Goal: Task Accomplishment & Management: Manage account settings

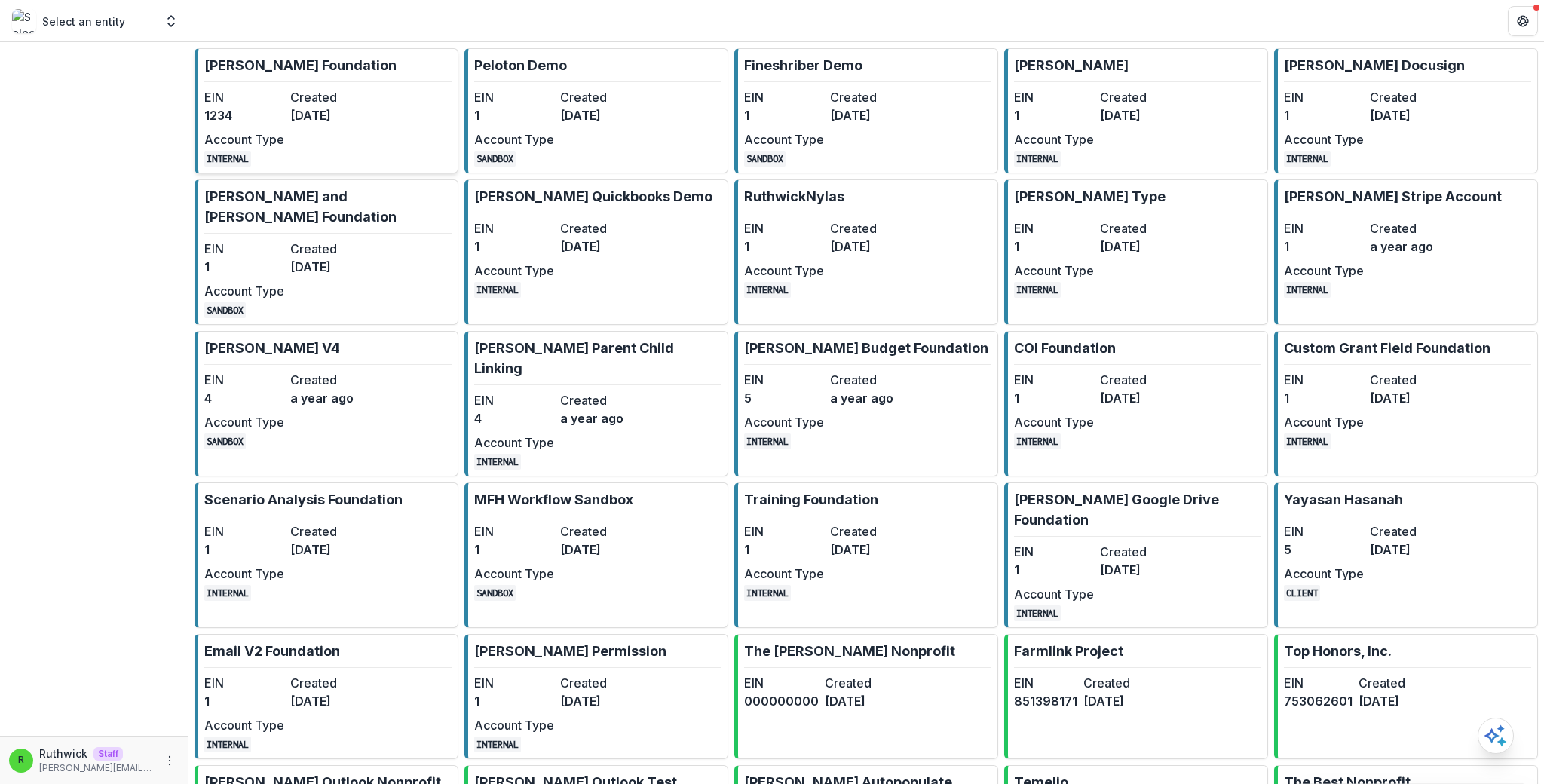
click at [332, 99] on dt "Created" at bounding box center [331, 97] width 80 height 18
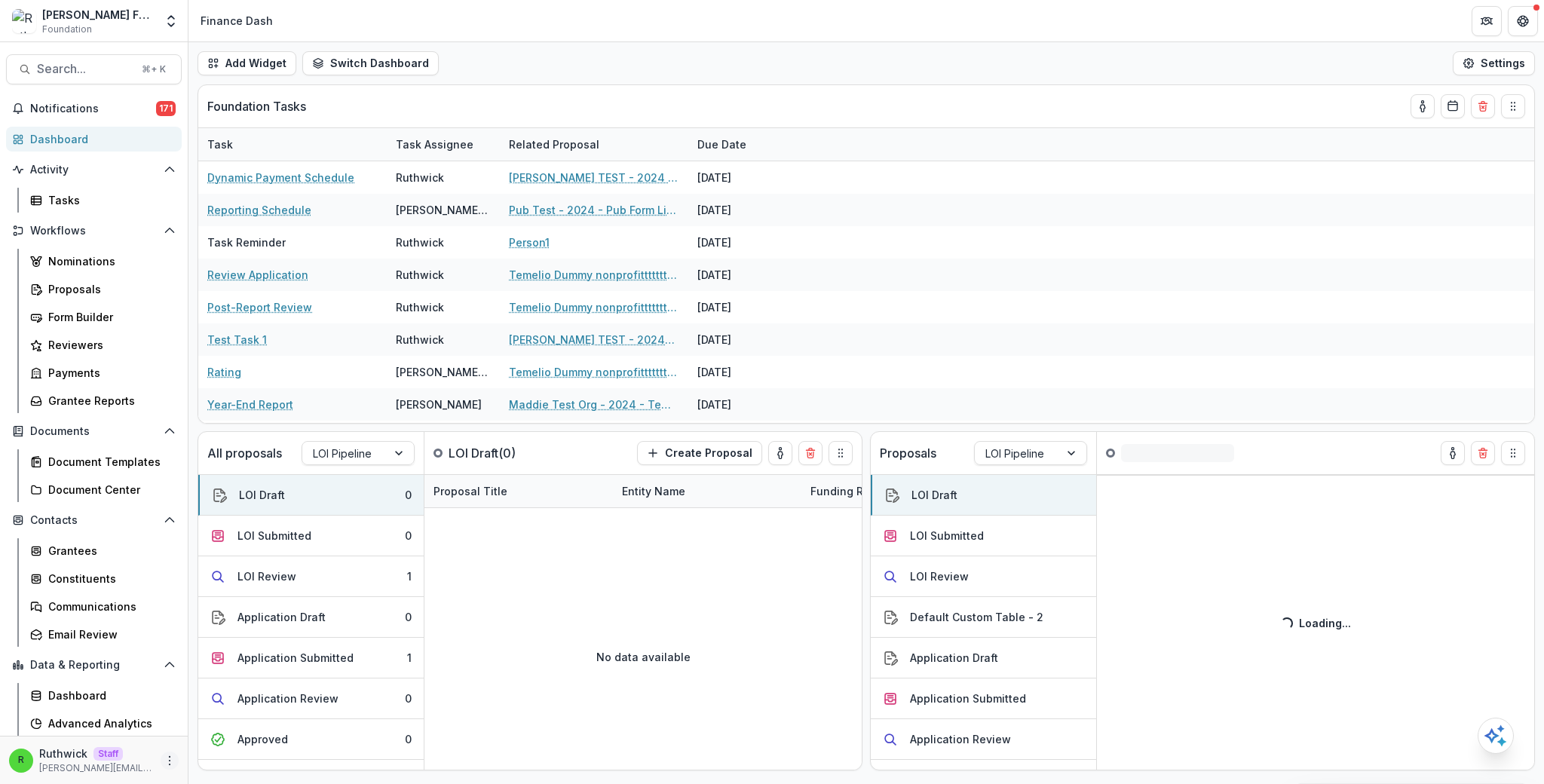
click at [166, 766] on icon "More" at bounding box center [169, 760] width 12 height 12
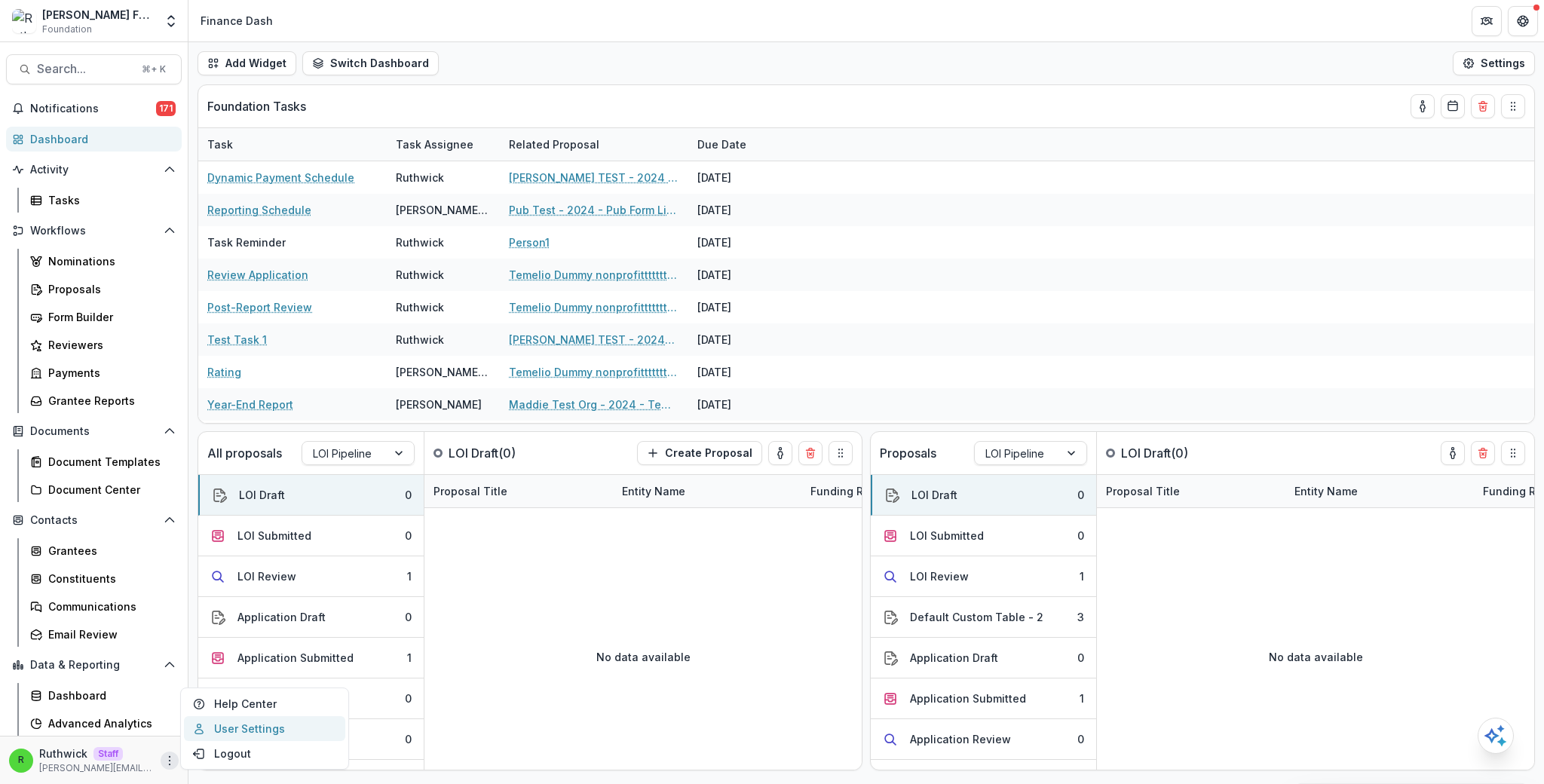
click at [248, 735] on link "User Settings" at bounding box center [265, 728] width 161 height 25
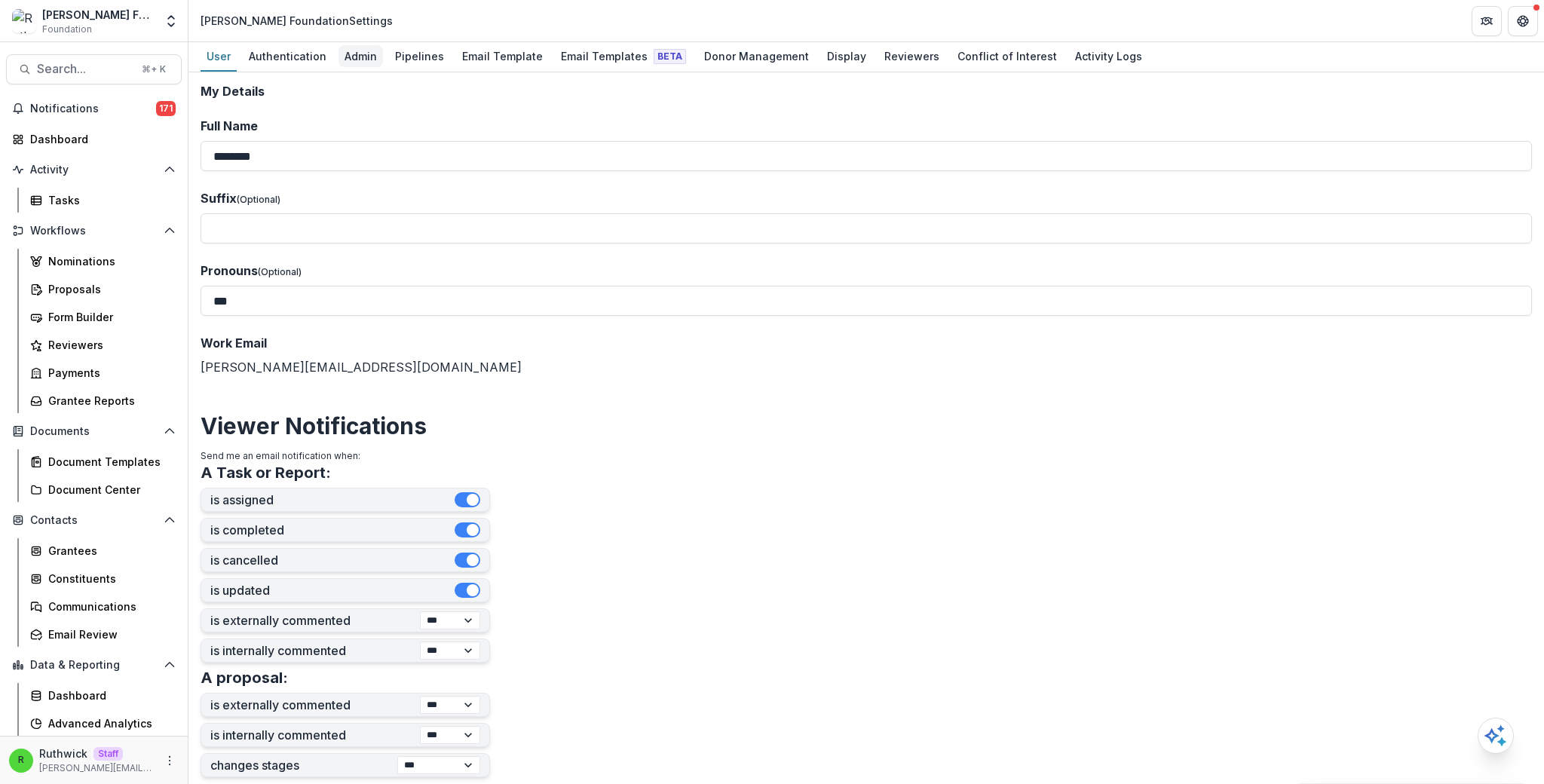
click at [338, 49] on div "Admin" at bounding box center [360, 56] width 45 height 22
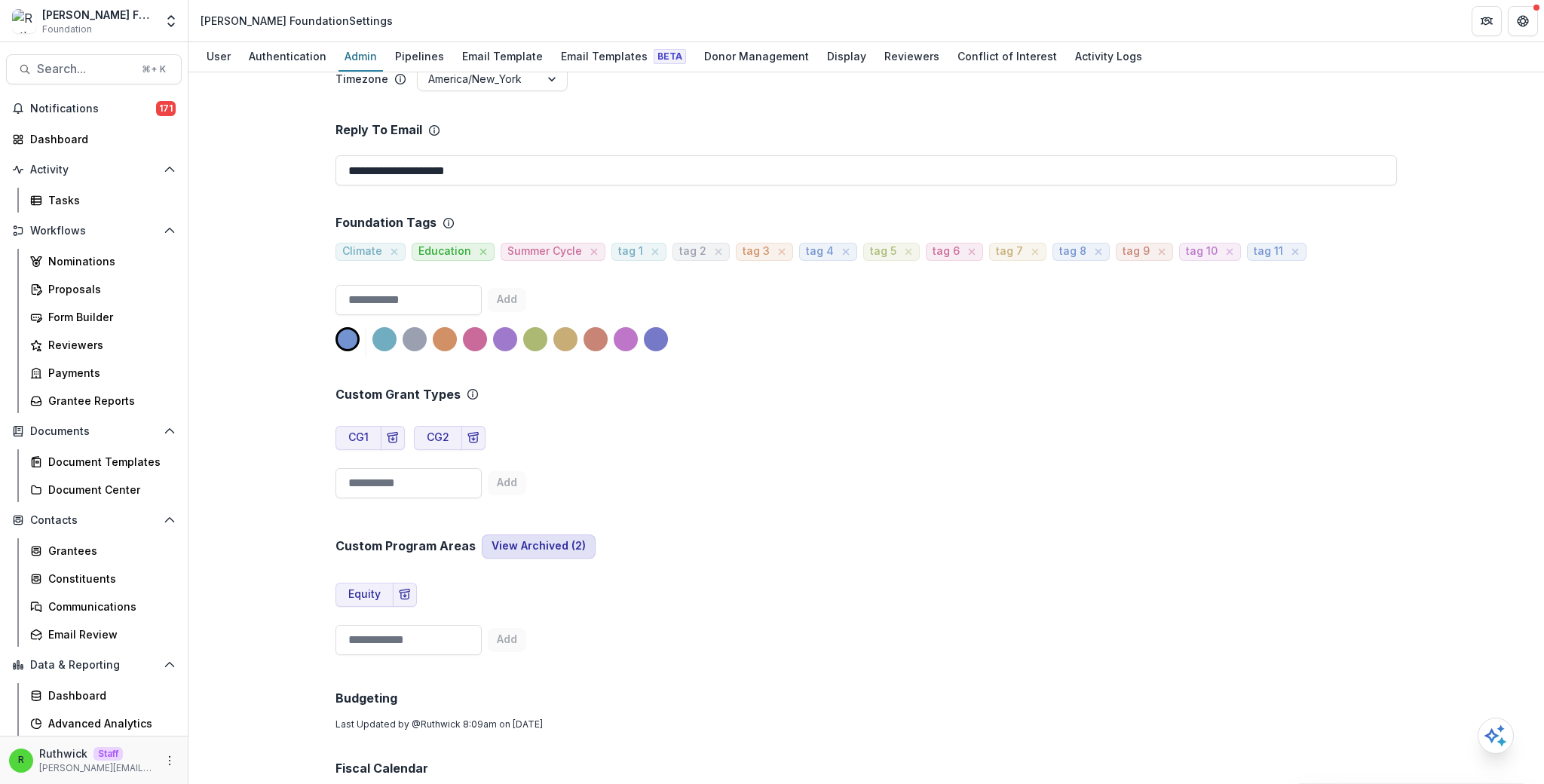
scroll to position [3069, 0]
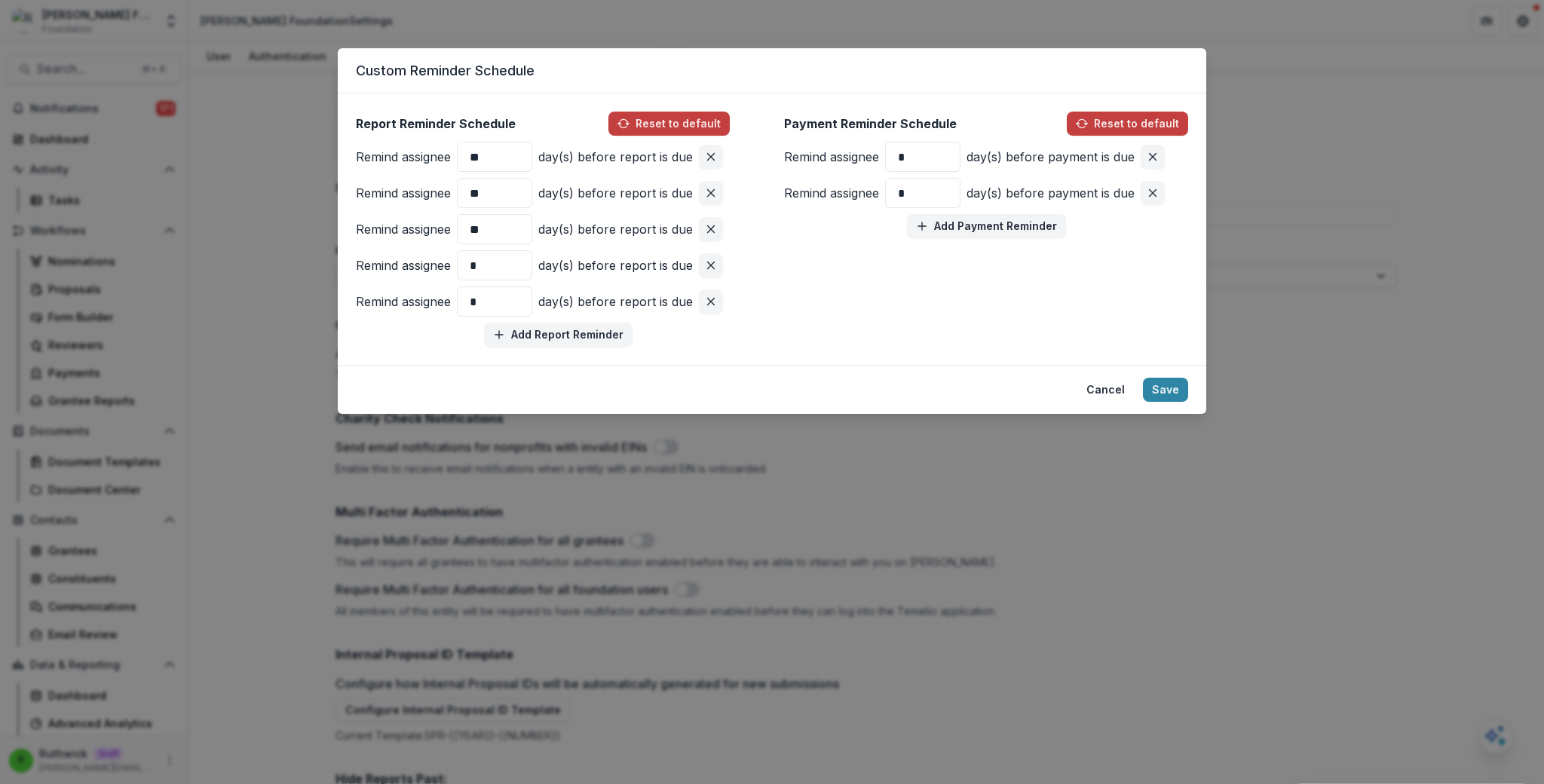
click at [1156, 536] on div "Custom Reminder Schedule Report Reminder Schedule Reset to default Remind assig…" at bounding box center [772, 392] width 1544 height 784
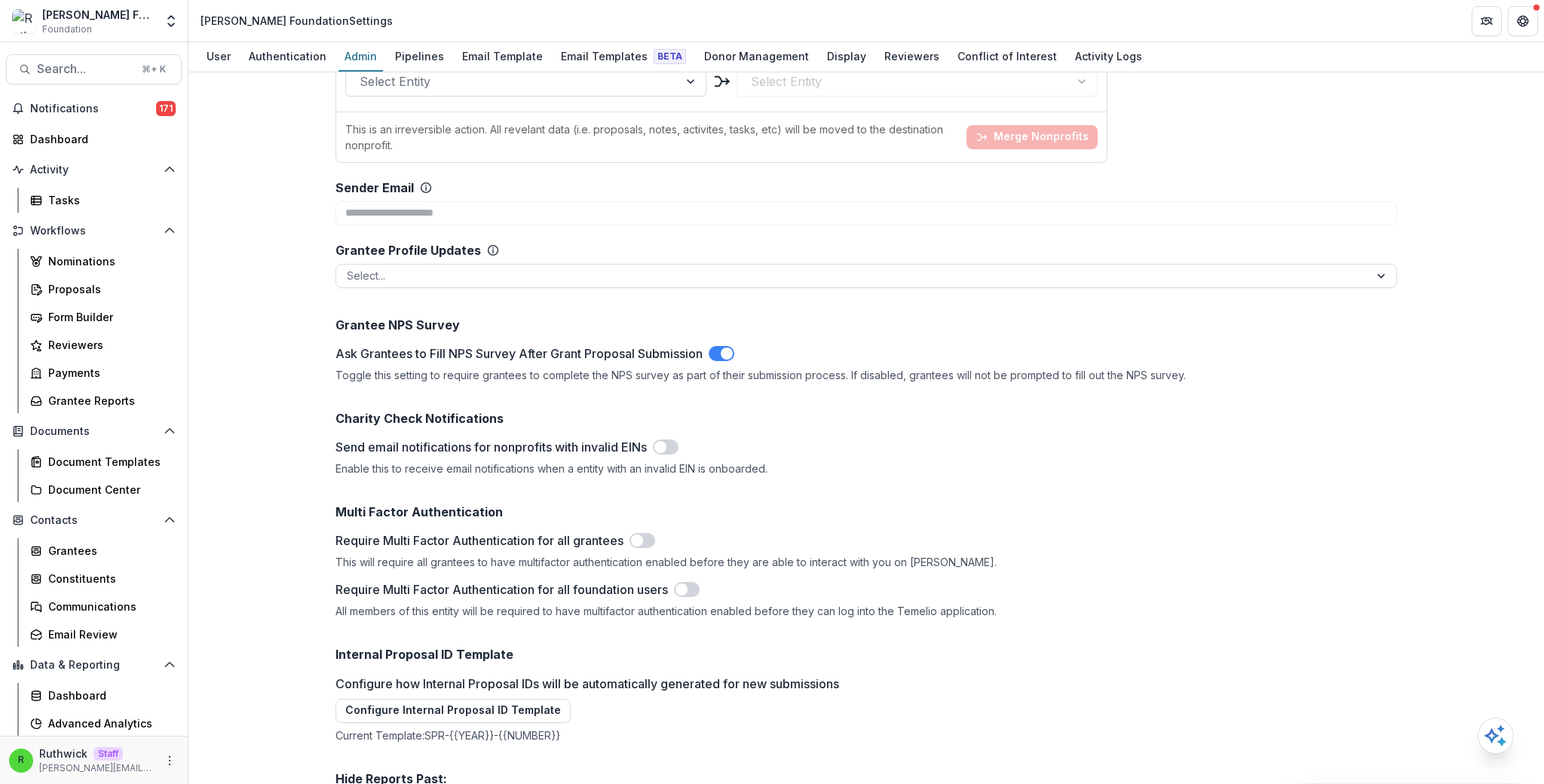
click at [1459, 158] on div "Team ( 23 ) Add Team Member + Name Title Email Permissions Ruthwick [EMAIL_ADDR…" at bounding box center [866, 428] width 1356 height 712
